Goal: Information Seeking & Learning: Check status

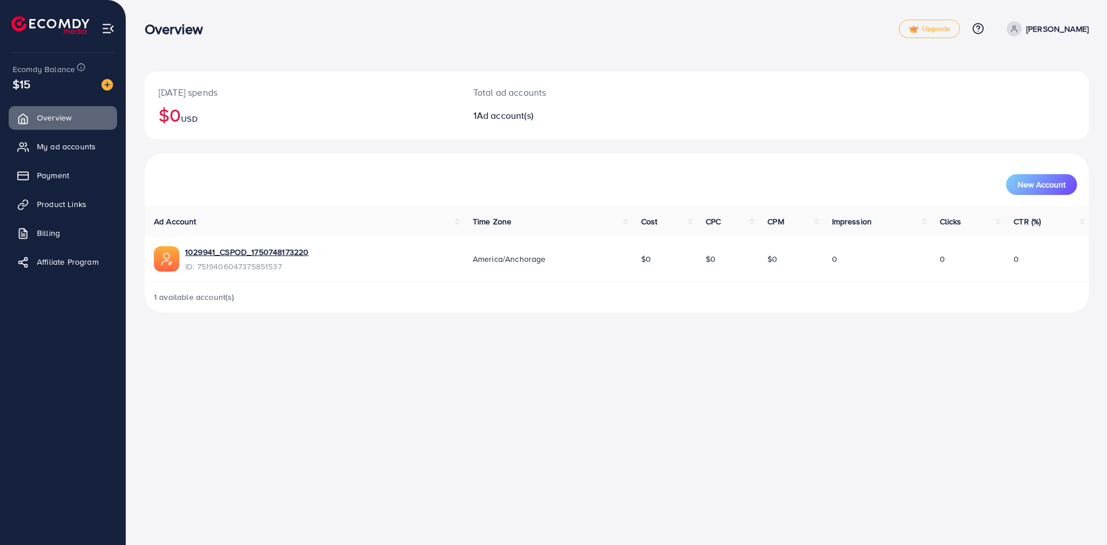
click at [30, 82] on span "$15" at bounding box center [22, 84] width 18 height 17
click at [59, 168] on link "Payment" at bounding box center [63, 175] width 108 height 23
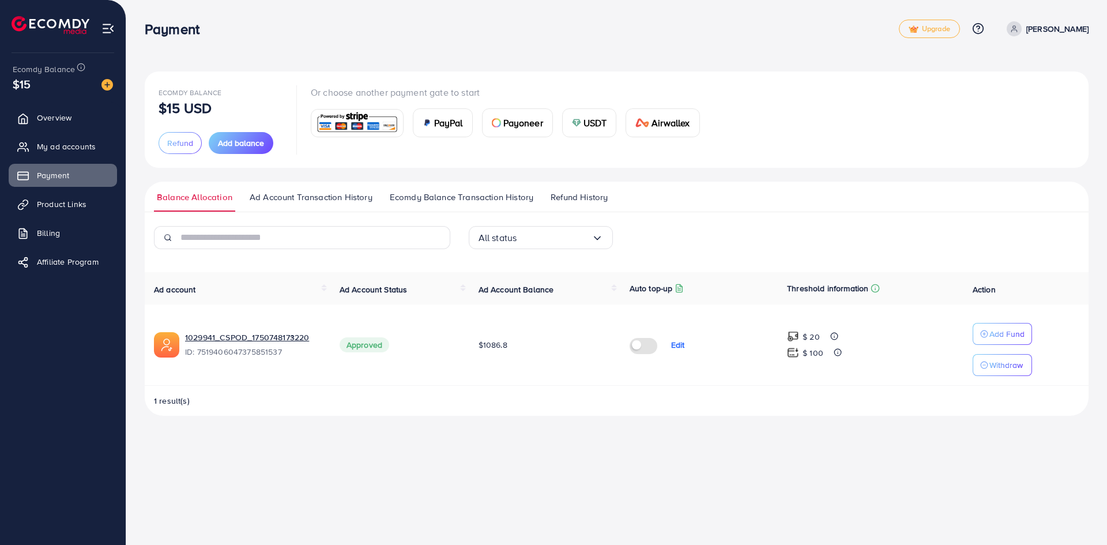
click at [338, 197] on span "Ad Account Transaction History" at bounding box center [311, 197] width 123 height 13
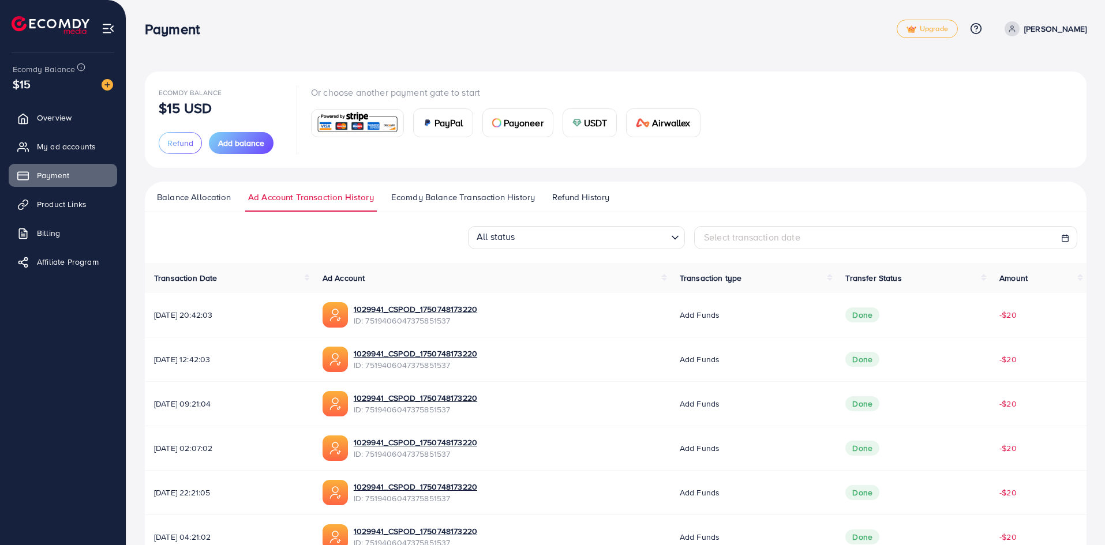
click at [439, 194] on span "Ecomdy Balance Transaction History" at bounding box center [463, 197] width 144 height 13
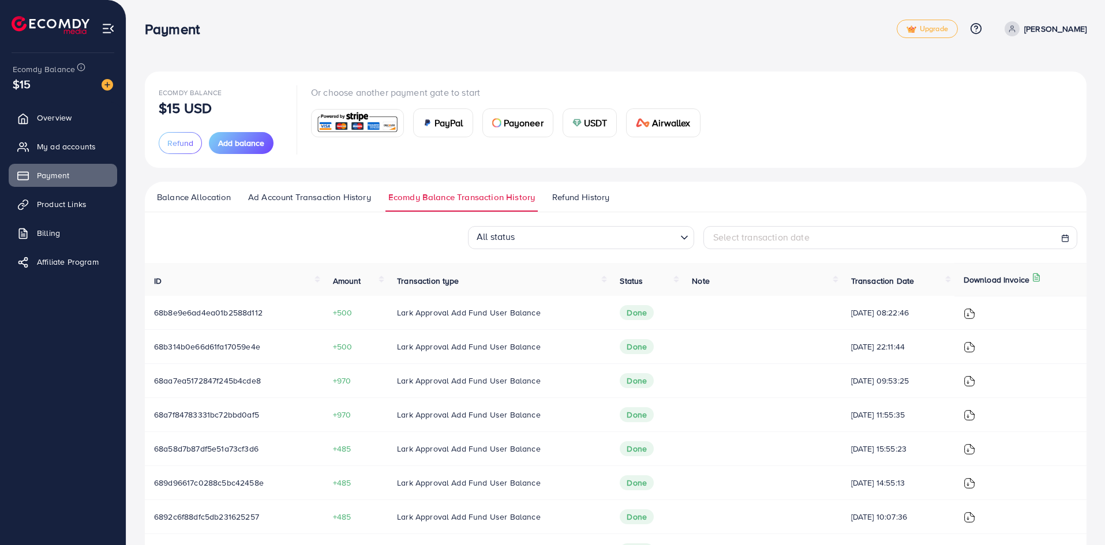
click at [181, 200] on span "Balance Allocation" at bounding box center [194, 197] width 74 height 13
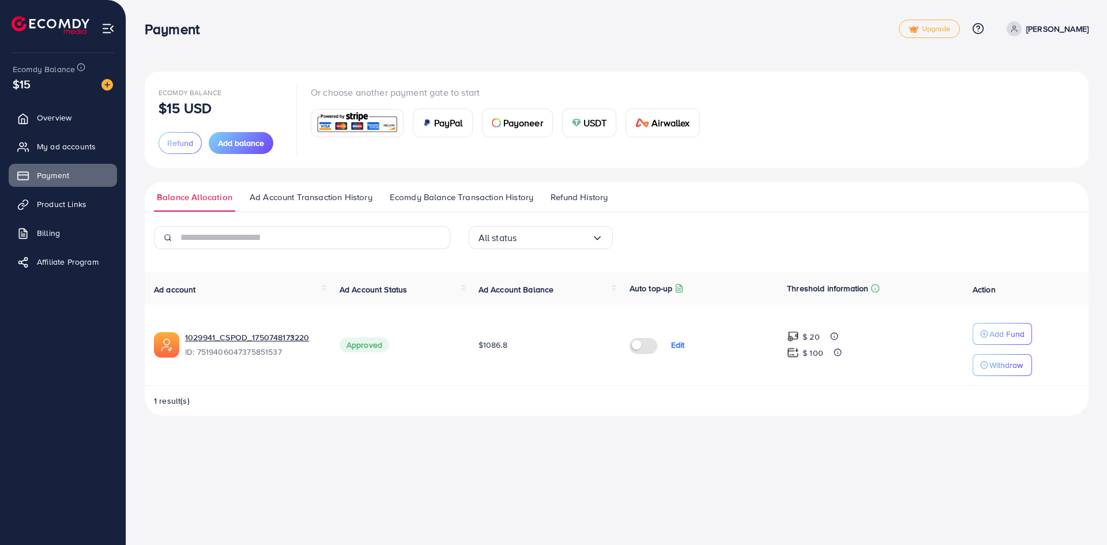
click at [560, 194] on span "Refund History" at bounding box center [579, 197] width 57 height 13
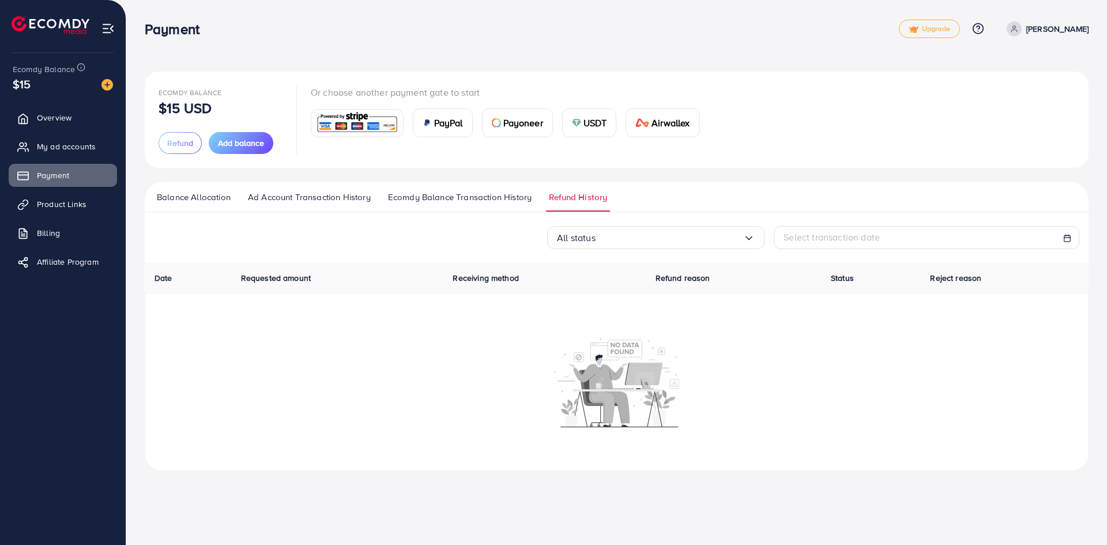
click at [500, 200] on span "Ecomdy Balance Transaction History" at bounding box center [460, 197] width 144 height 13
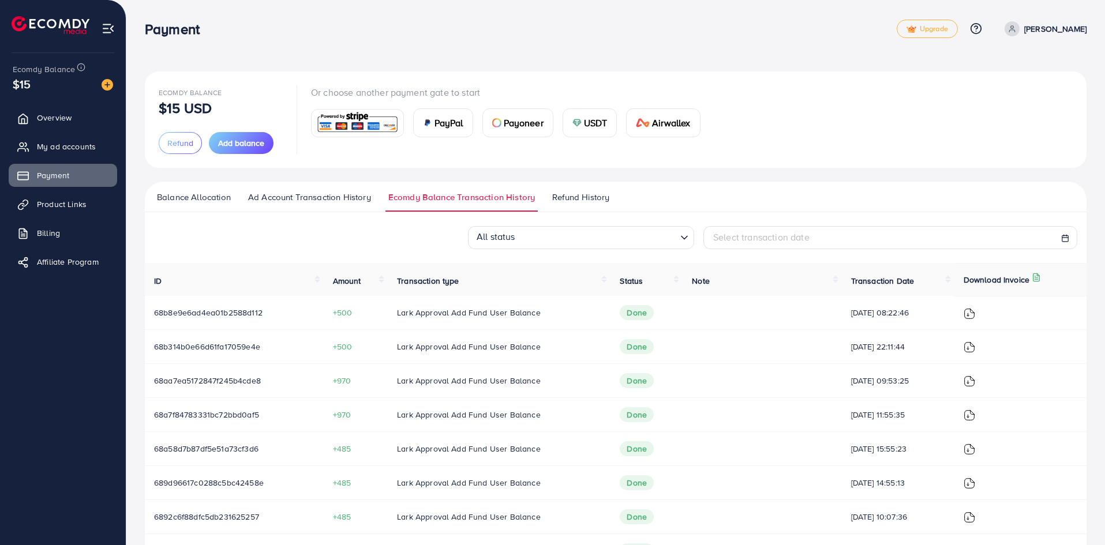
click at [285, 194] on span "Ad Account Transaction History" at bounding box center [309, 197] width 123 height 13
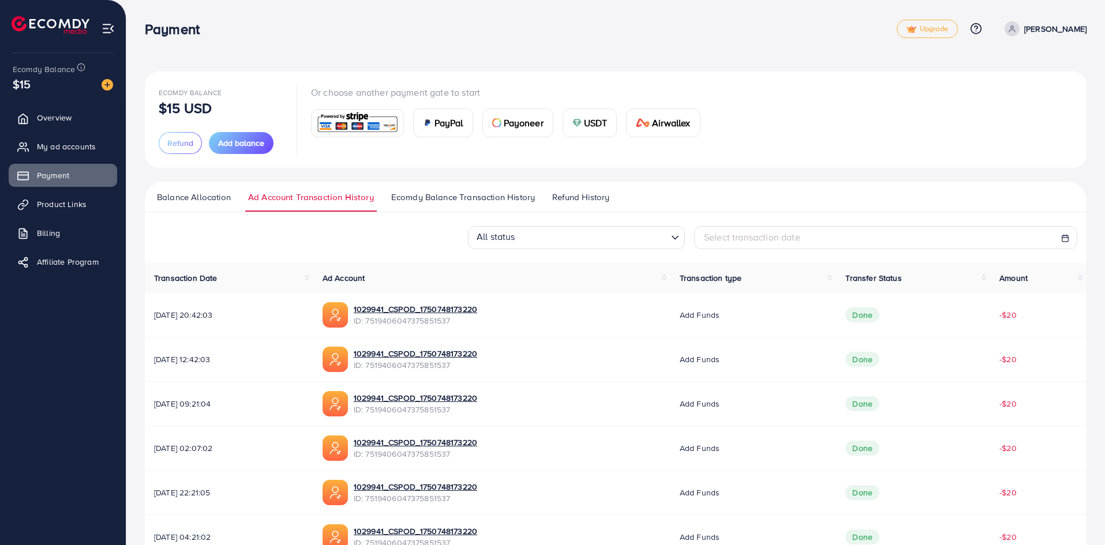
click at [194, 195] on span "Balance Allocation" at bounding box center [194, 197] width 74 height 13
